Goal: Navigation & Orientation: Find specific page/section

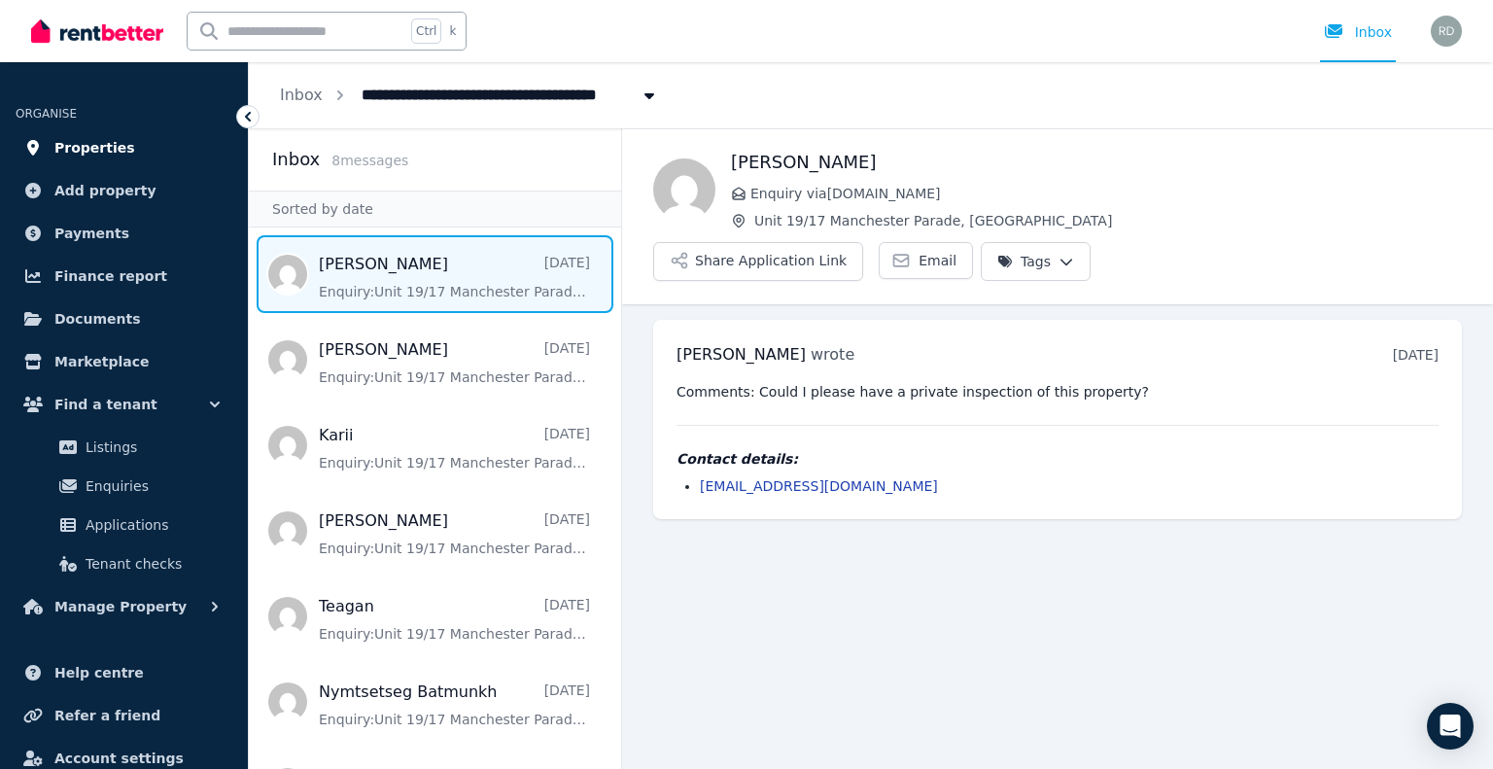
click at [93, 147] on span "Properties" at bounding box center [94, 147] width 81 height 23
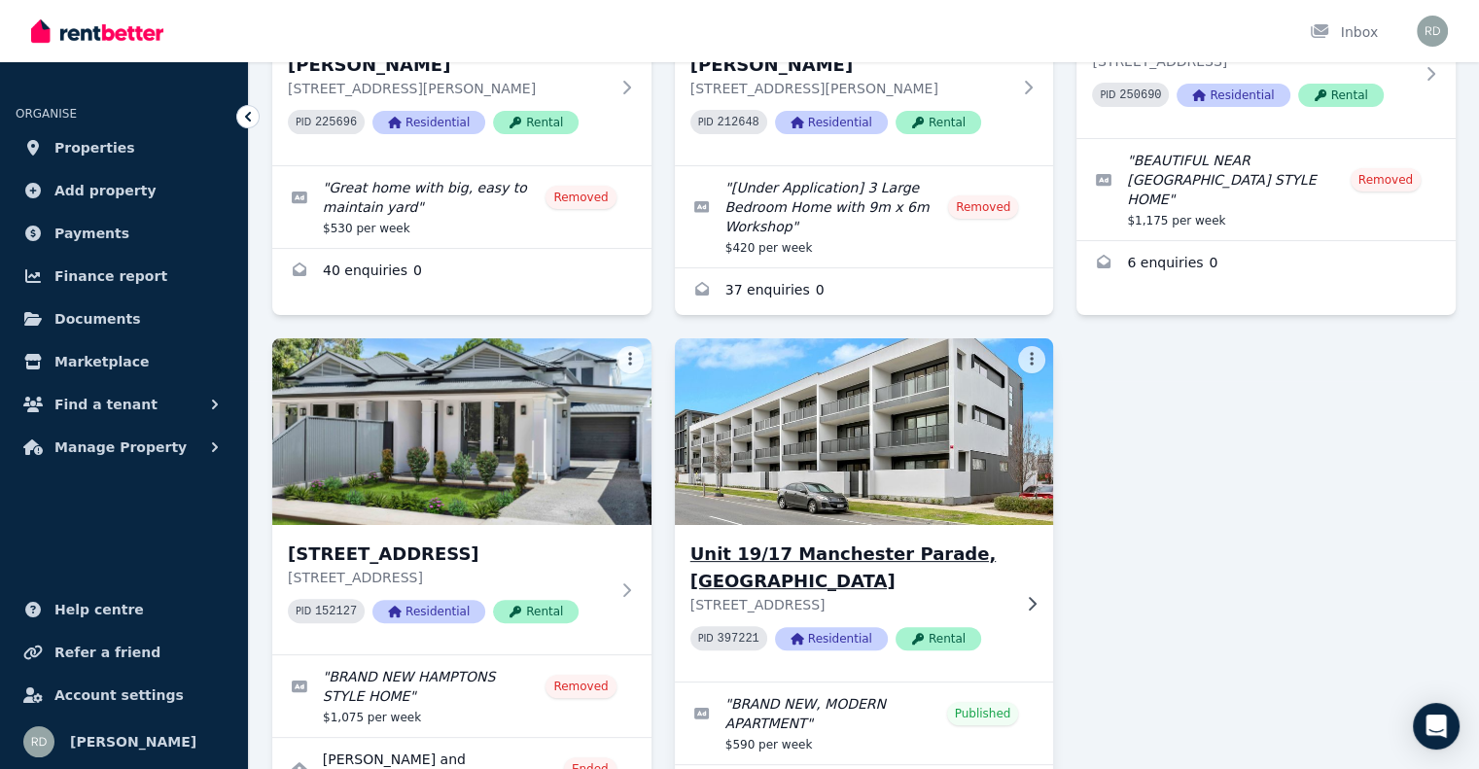
scroll to position [389, 0]
click at [850, 487] on img at bounding box center [864, 431] width 398 height 196
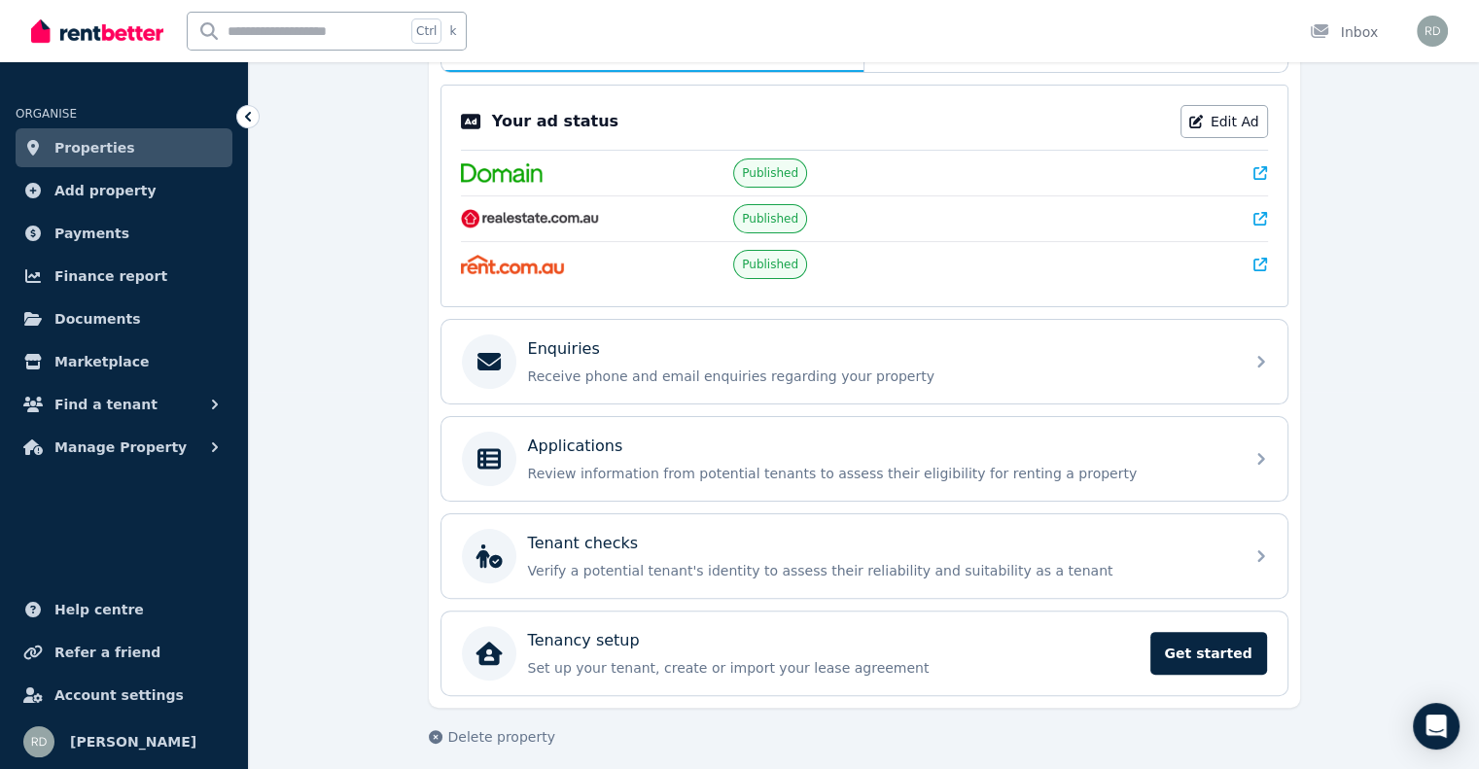
scroll to position [383, 0]
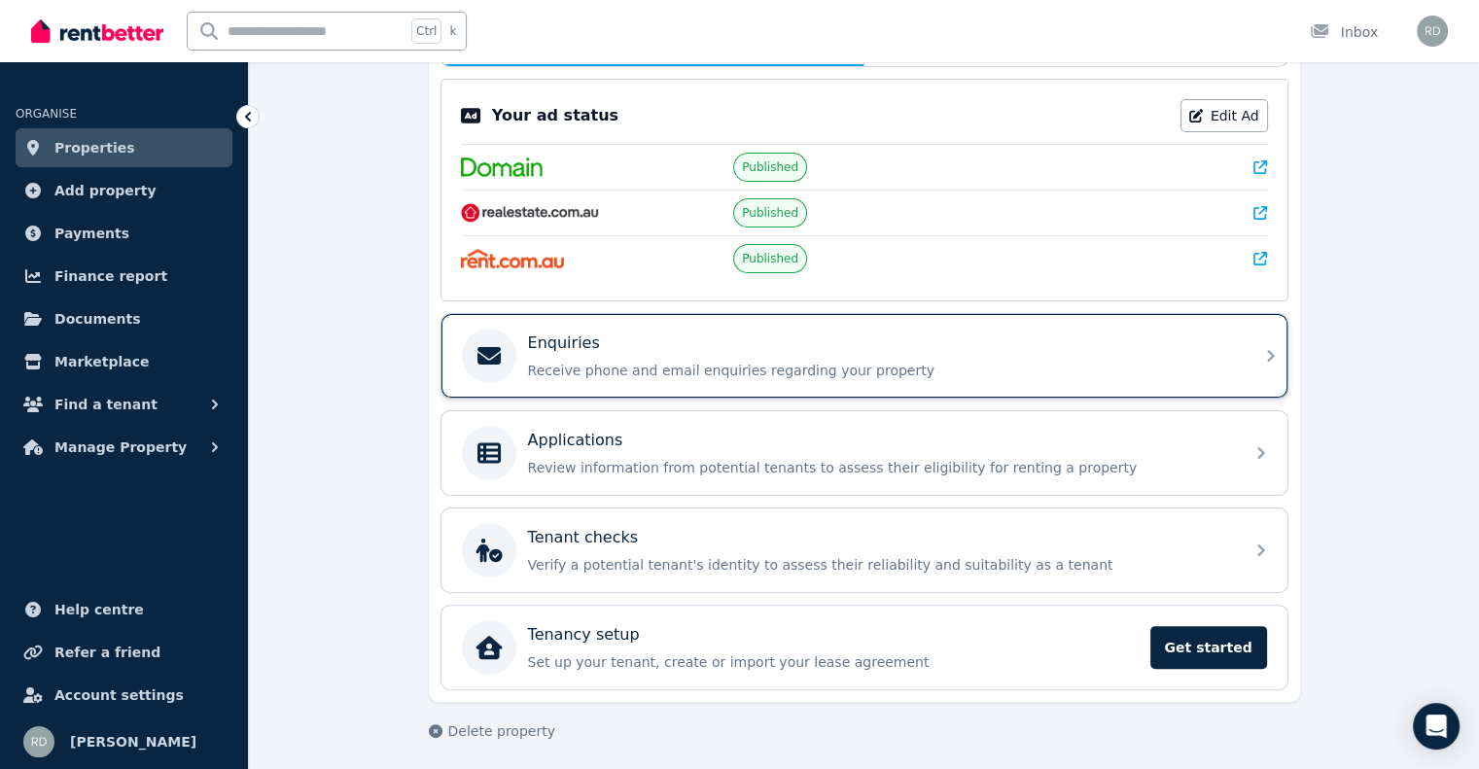
click at [567, 361] on p "Receive phone and email enquiries regarding your property" at bounding box center [880, 370] width 704 height 19
